Goal: Task Accomplishment & Management: Use online tool/utility

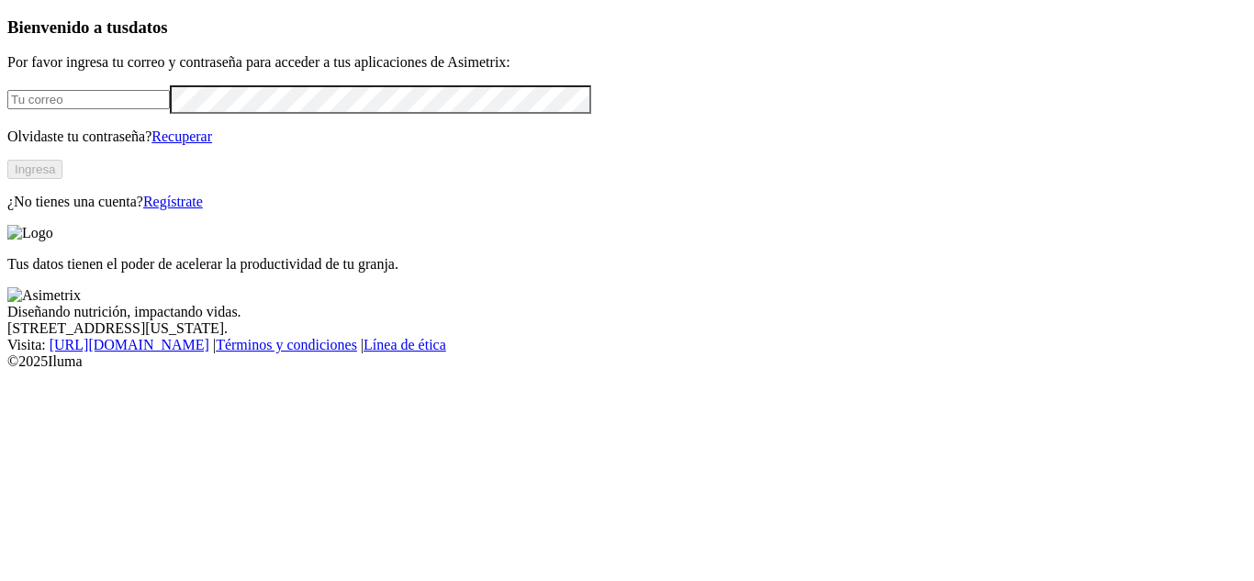
type input "[EMAIL_ADDRESS][DOMAIN_NAME]"
click at [62, 179] on button "Ingresa" at bounding box center [34, 169] width 55 height 19
